Goal: Navigation & Orientation: Find specific page/section

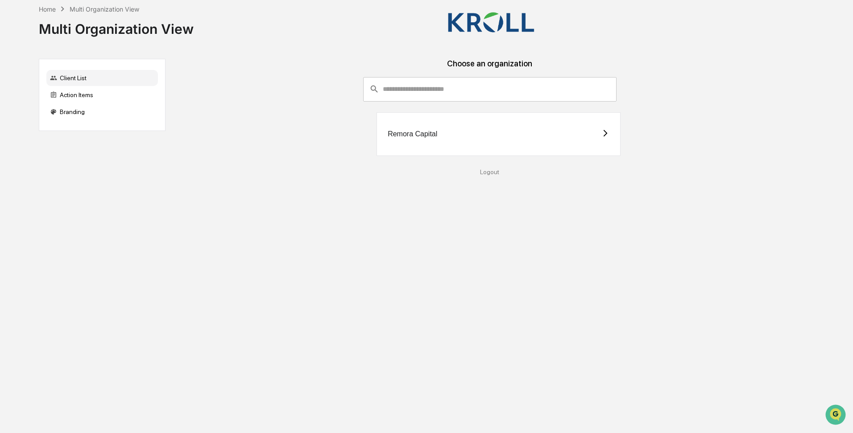
click at [299, 161] on div "Choose an organization ​ ​ Remora Capital Logout" at bounding box center [490, 117] width 634 height 116
click at [394, 90] on input "consultant-dashboard__filter-organizations-search-bar" at bounding box center [500, 89] width 234 height 24
click at [303, 201] on div "Home Multi Organization View Multi Organization View Client List Action Items B…" at bounding box center [422, 216] width 794 height 433
click at [189, 205] on div "Home Multi Organization View Multi Organization View Client List Action Items B…" at bounding box center [422, 216] width 794 height 433
click at [459, 134] on div "Remora Capital" at bounding box center [498, 134] width 244 height 44
